Goal: Information Seeking & Learning: Check status

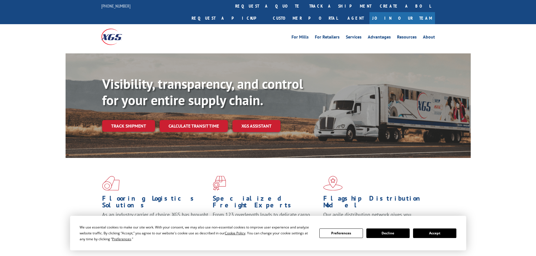
click at [442, 236] on button "Accept" at bounding box center [434, 234] width 43 height 10
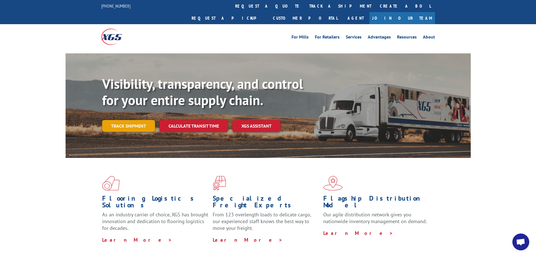
click at [119, 120] on link "Track shipment" at bounding box center [128, 126] width 53 height 12
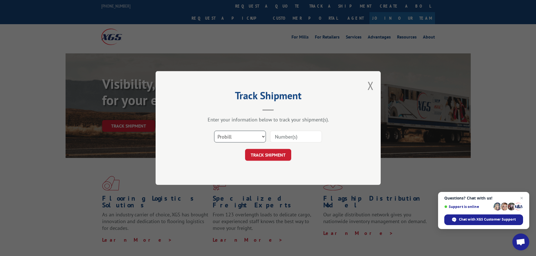
click at [238, 138] on select "Select category... Probill BOL PO" at bounding box center [240, 137] width 52 height 12
select select "bol"
click at [214, 131] on select "Select category... Probill BOL PO" at bounding box center [240, 137] width 52 height 12
click at [297, 135] on input at bounding box center [296, 137] width 52 height 12
paste input "7032378"
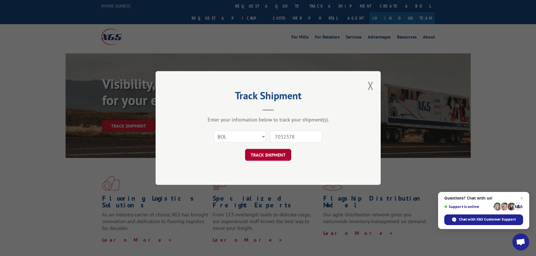
type input "7032378"
click at [272, 153] on button "TRACK SHIPMENT" at bounding box center [268, 155] width 46 height 12
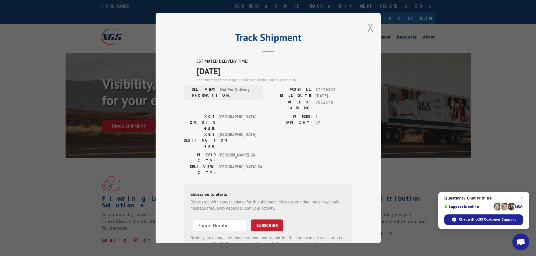
click at [368, 28] on button "Close modal" at bounding box center [371, 27] width 6 height 15
